Goal: Information Seeking & Learning: Find specific fact

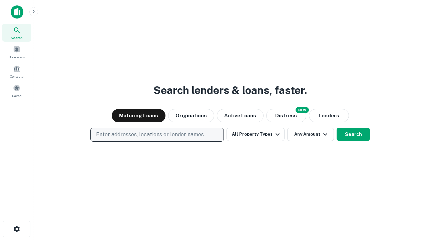
click at [157, 135] on p "Enter addresses, locations or lender names" at bounding box center [150, 135] width 108 height 8
type input "**********"
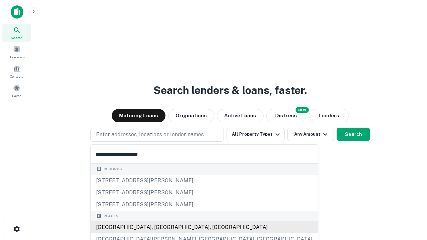
click at [159, 227] on div "[GEOGRAPHIC_DATA], [GEOGRAPHIC_DATA], [GEOGRAPHIC_DATA]" at bounding box center [204, 227] width 227 height 12
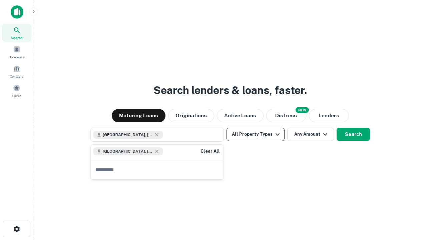
click at [255, 134] on button "All Property Types" at bounding box center [255, 134] width 58 height 13
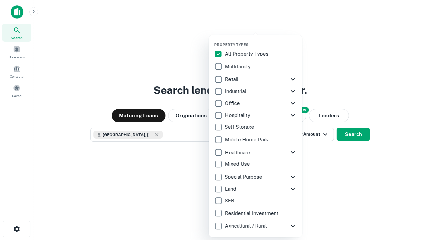
click at [261, 40] on button "button" at bounding box center [260, 40] width 93 height 0
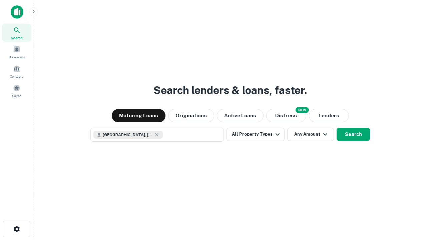
scroll to position [11, 0]
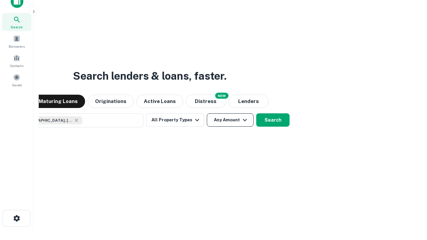
click at [207, 113] on button "Any Amount" at bounding box center [230, 119] width 47 height 13
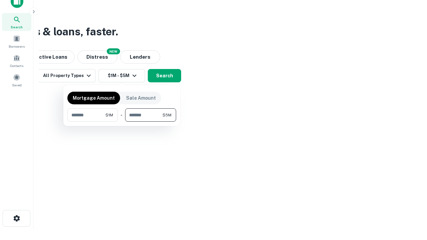
type input "*******"
click at [122, 122] on button "button" at bounding box center [121, 122] width 109 height 0
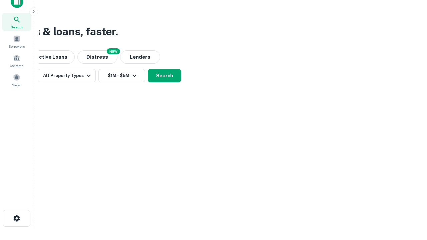
scroll to position [11, 0]
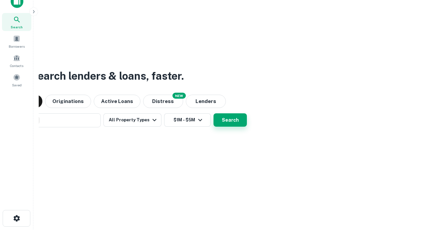
click at [213, 113] on button "Search" at bounding box center [229, 119] width 33 height 13
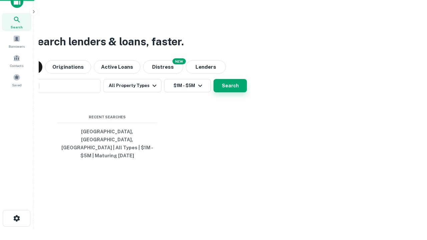
scroll to position [22, 189]
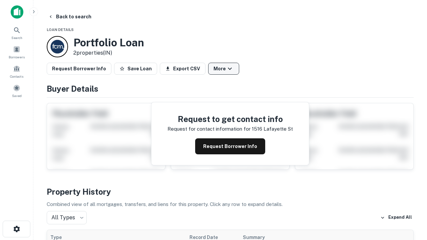
click at [223, 69] on button "More" at bounding box center [223, 69] width 31 height 12
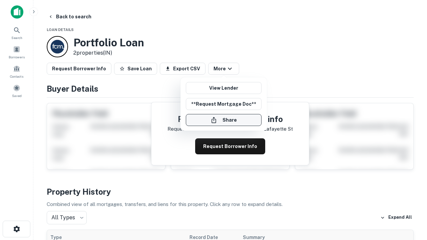
click at [223, 120] on button "Share" at bounding box center [224, 120] width 76 height 12
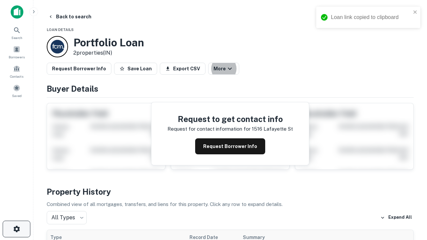
click at [16, 229] on icon "button" at bounding box center [17, 229] width 8 height 8
